Goal: Communication & Community: Answer question/provide support

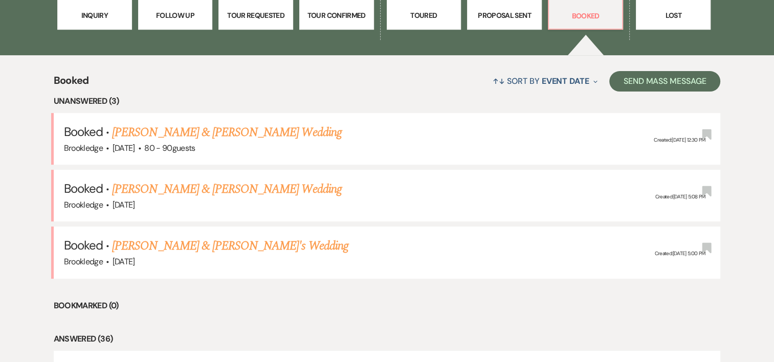
scroll to position [356, 0]
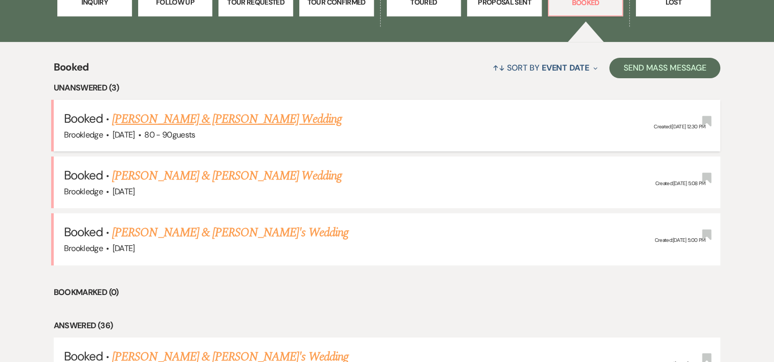
click at [159, 121] on link "[PERSON_NAME] & [PERSON_NAME] Wedding" at bounding box center [226, 119] width 229 height 18
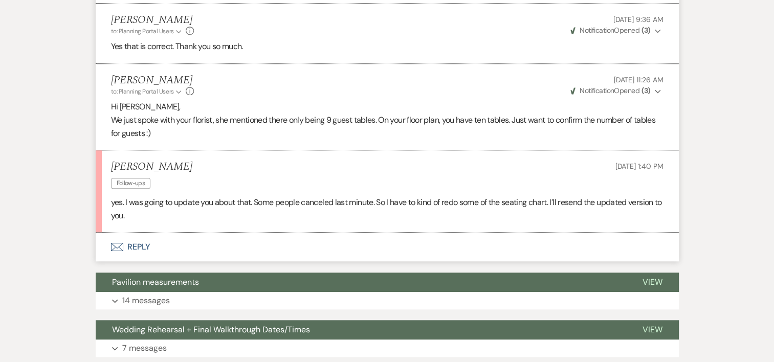
scroll to position [785, 0]
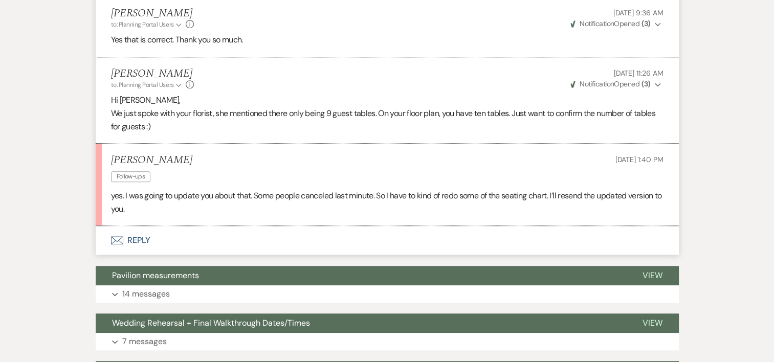
click at [139, 243] on button "Envelope Reply" at bounding box center [387, 240] width 583 height 29
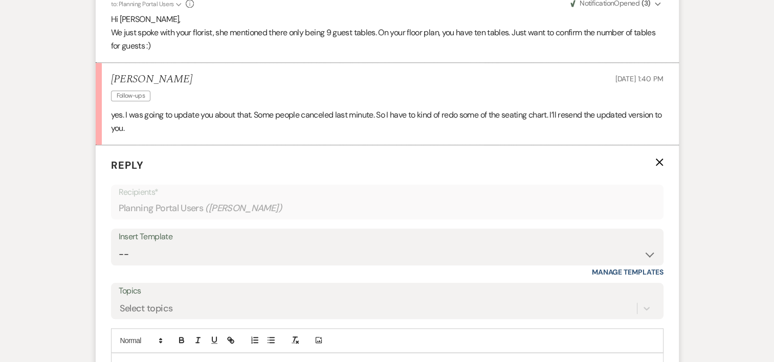
scroll to position [935, 0]
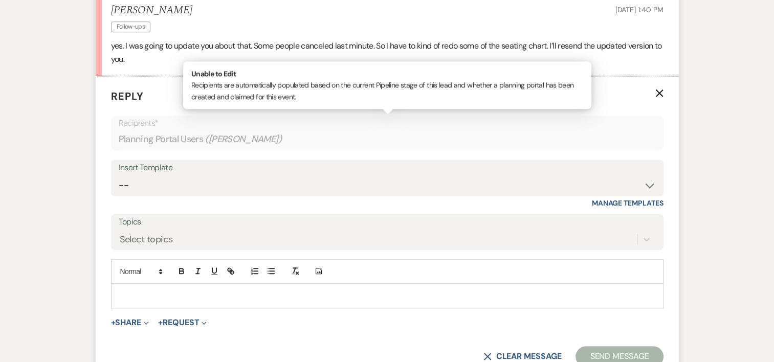
click at [191, 143] on div "Planning Portal Users ( [PERSON_NAME] )" at bounding box center [387, 139] width 537 height 20
click at [148, 290] on p at bounding box center [387, 295] width 536 height 11
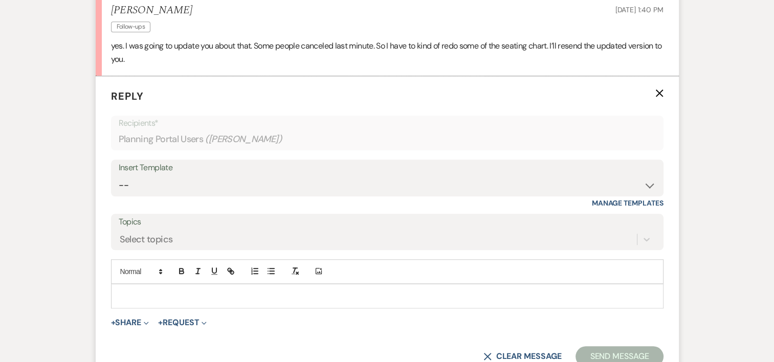
click at [659, 92] on use "button" at bounding box center [659, 93] width 8 height 8
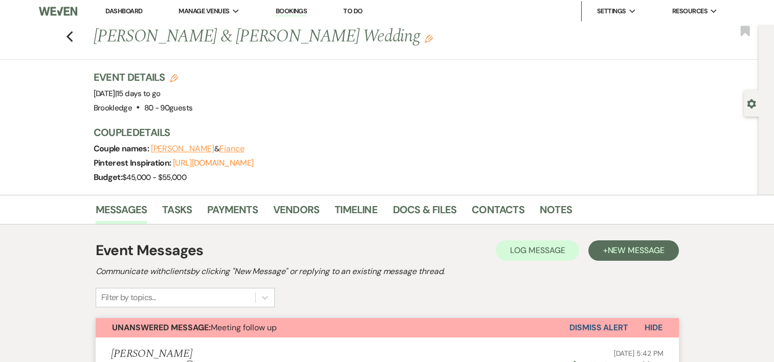
scroll to position [0, 0]
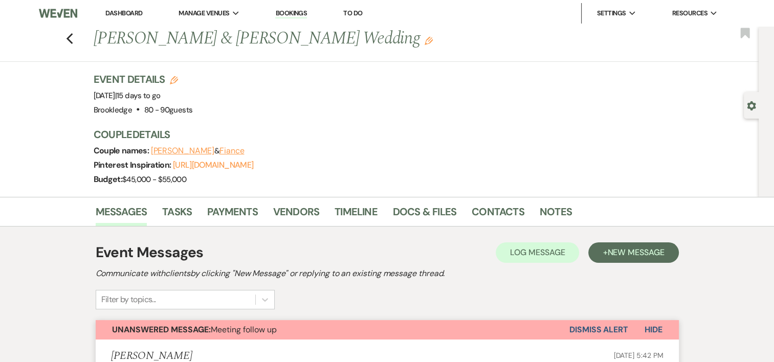
click at [69, 34] on div "Previous [PERSON_NAME] & [PERSON_NAME] Wedding Edit Bookmark" at bounding box center [376, 44] width 763 height 35
click at [72, 37] on use "button" at bounding box center [69, 38] width 7 height 11
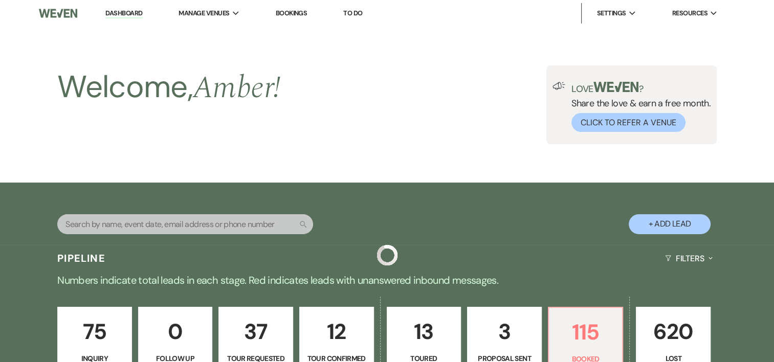
scroll to position [356, 0]
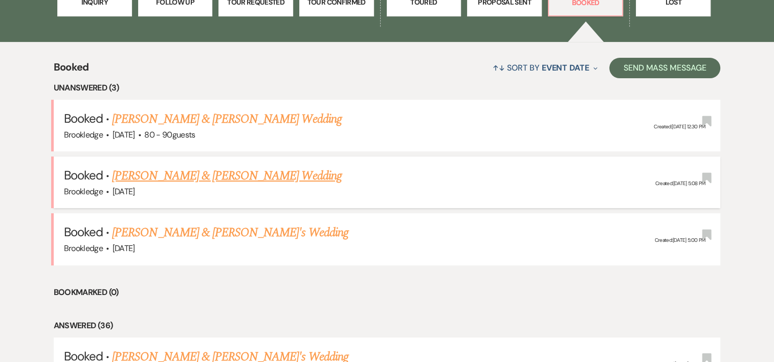
click at [174, 174] on link "[PERSON_NAME] & [PERSON_NAME] Wedding" at bounding box center [226, 176] width 229 height 18
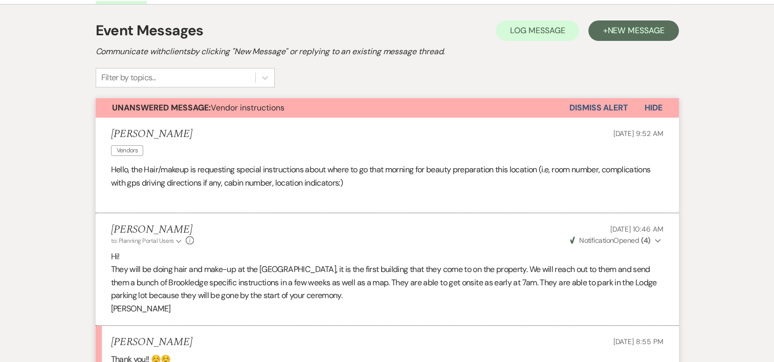
scroll to position [207, 0]
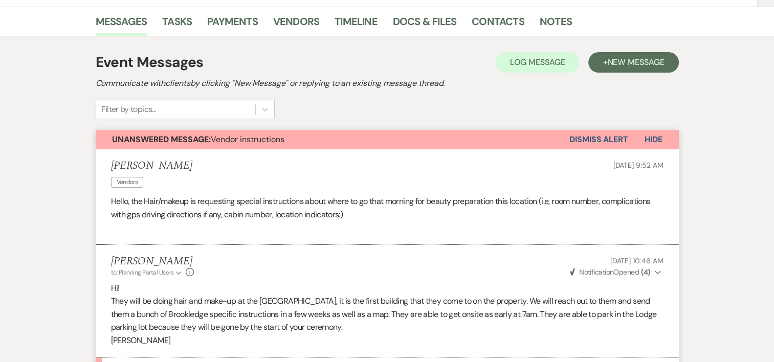
click at [597, 135] on button "Dismiss Alert" at bounding box center [598, 139] width 59 height 19
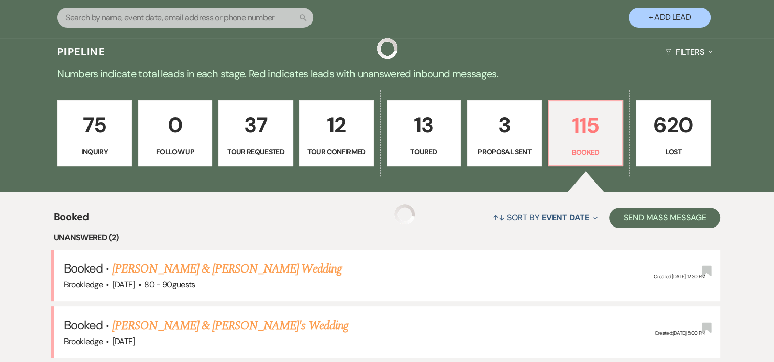
scroll to position [356, 0]
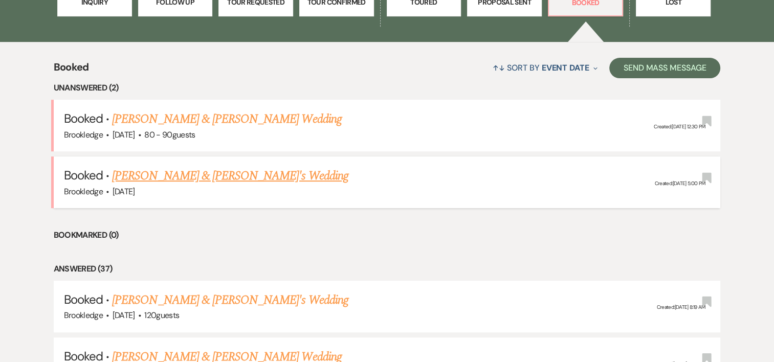
click at [170, 180] on link "[PERSON_NAME] & [PERSON_NAME]'s Wedding" at bounding box center [230, 176] width 236 height 18
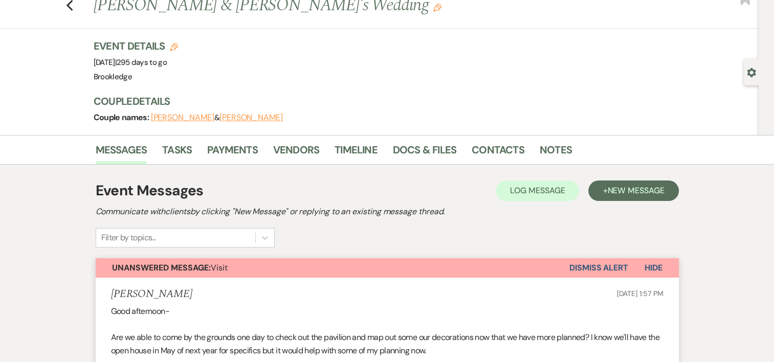
scroll to position [6, 0]
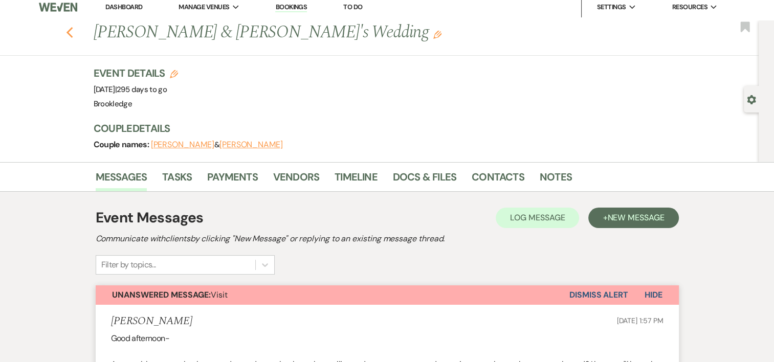
click at [74, 32] on icon "Previous" at bounding box center [70, 33] width 8 height 12
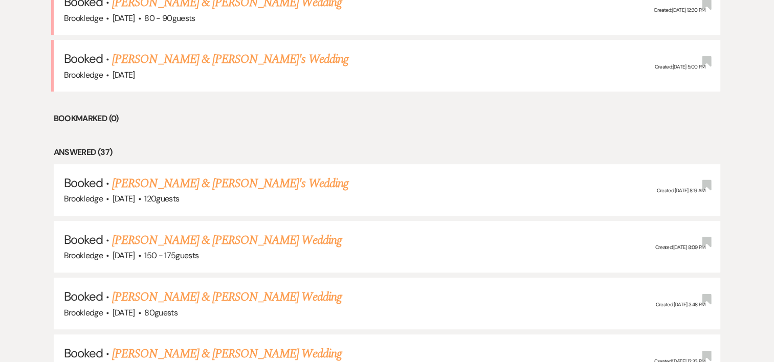
scroll to position [487, 0]
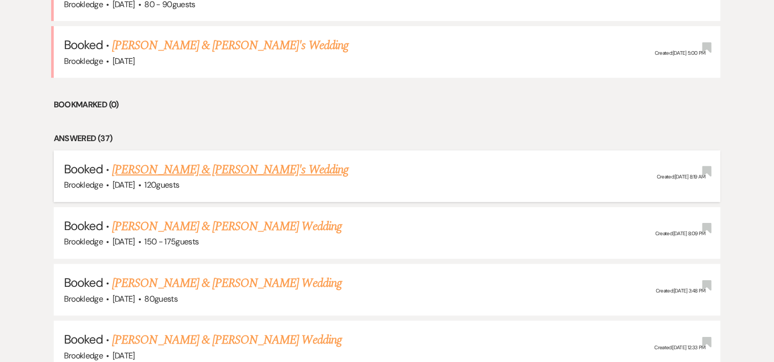
click at [221, 178] on div "Brookledge · [DATE] · 120 guests" at bounding box center [387, 184] width 646 height 13
click at [221, 173] on link "[PERSON_NAME] & [PERSON_NAME]'s Wedding" at bounding box center [230, 170] width 236 height 18
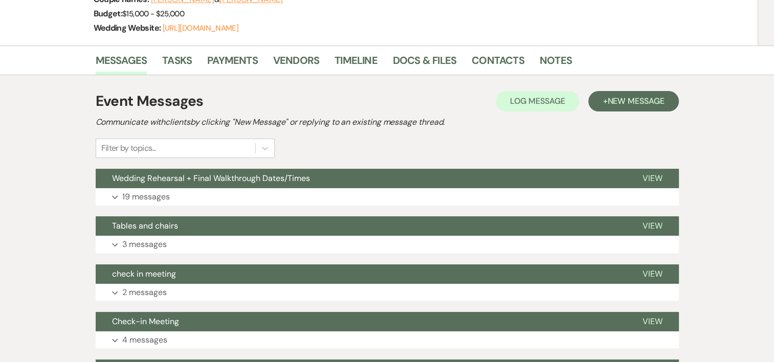
scroll to position [264, 0]
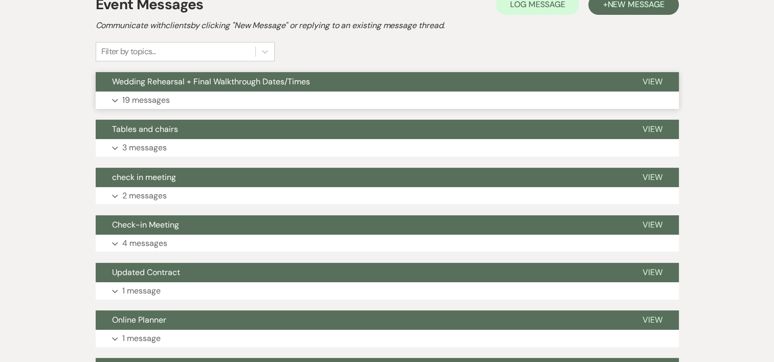
click at [133, 98] on p "19 messages" at bounding box center [146, 100] width 48 height 13
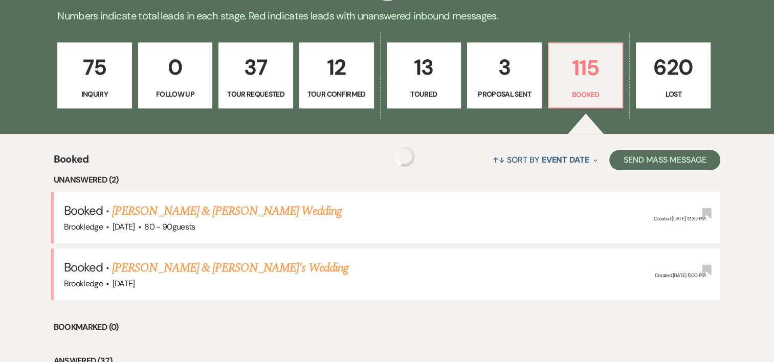
scroll to position [487, 0]
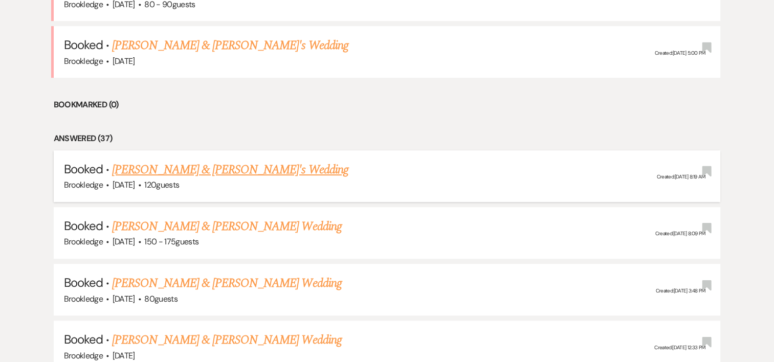
click at [197, 169] on link "[PERSON_NAME] & [PERSON_NAME]'s Wedding" at bounding box center [230, 170] width 236 height 18
